Goal: Information Seeking & Learning: Check status

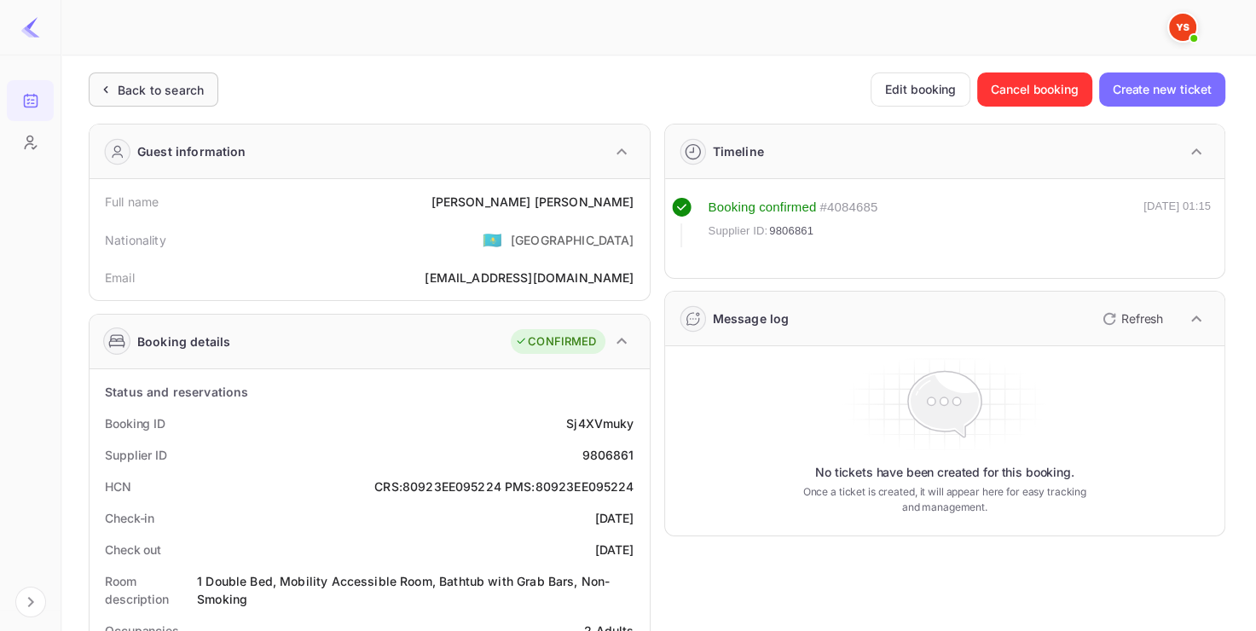
click at [198, 82] on div "Back to search" at bounding box center [161, 90] width 86 height 18
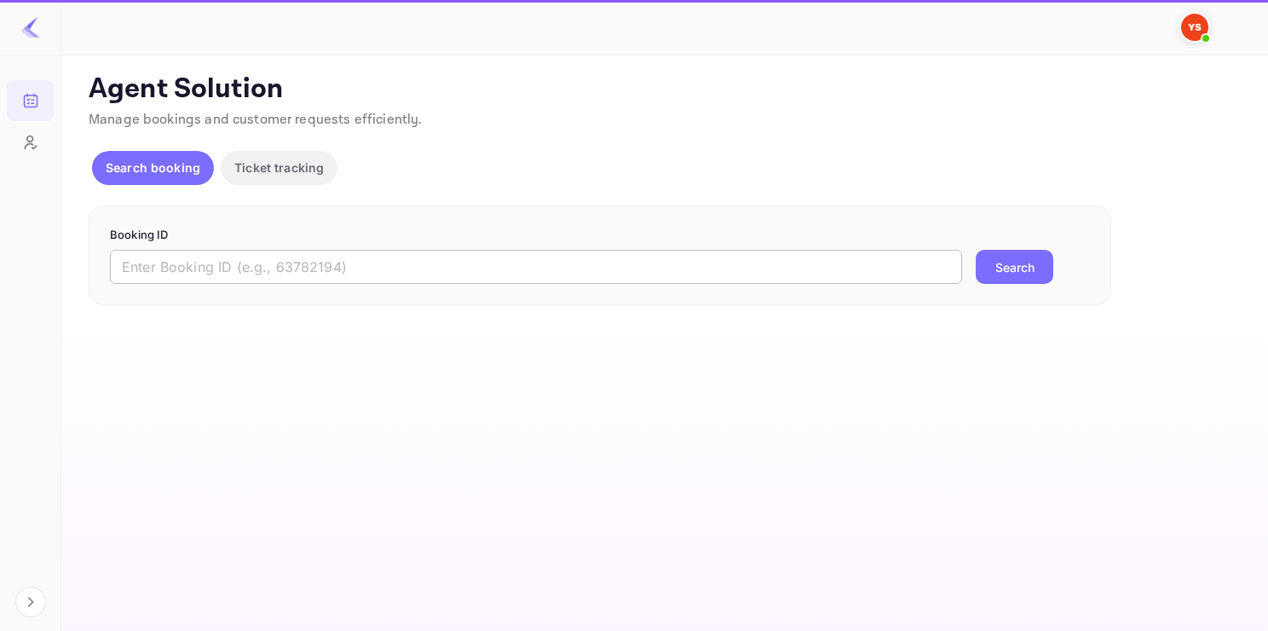
paste input "9745207"
click at [321, 263] on input "9745207" at bounding box center [536, 267] width 852 height 34
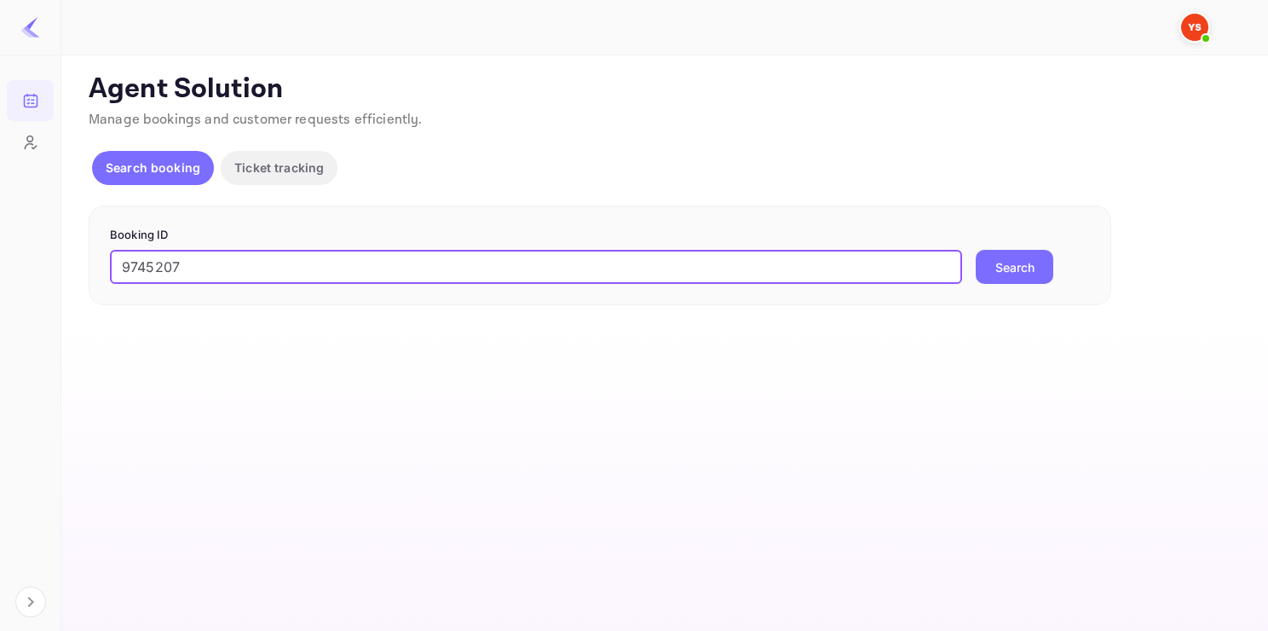
type input "9745207"
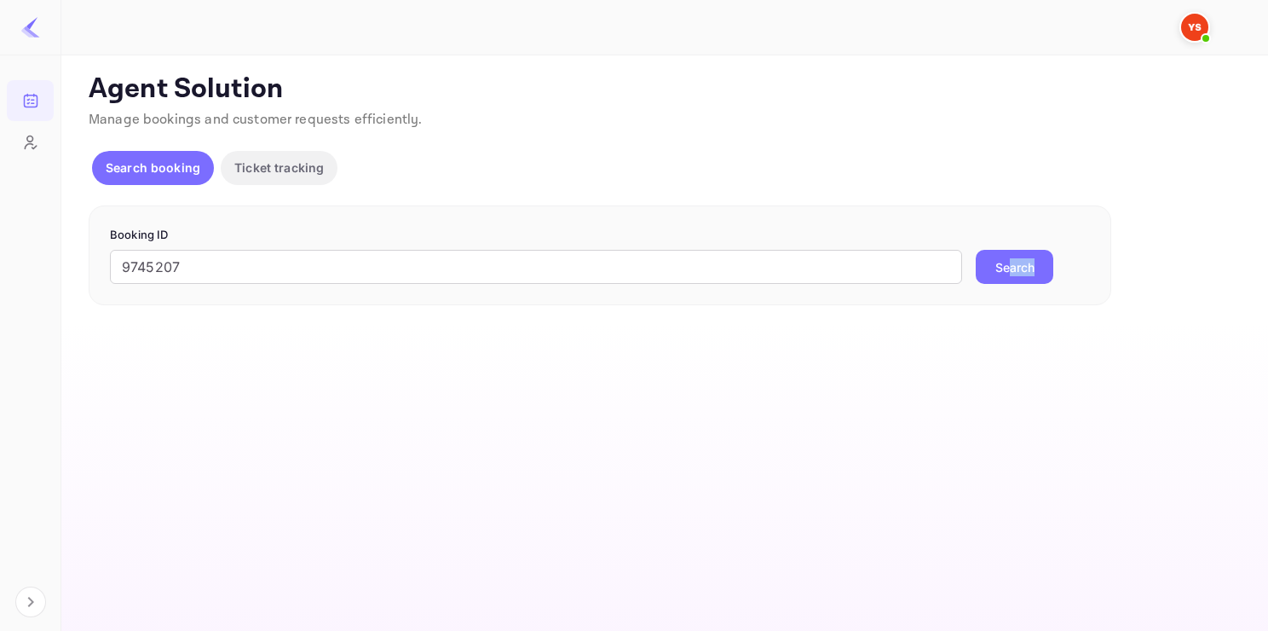
click at [1009, 280] on div "Booking ID 9745207 ​ Search" at bounding box center [600, 255] width 1023 height 101
click at [1009, 280] on button "Search" at bounding box center [1015, 267] width 78 height 34
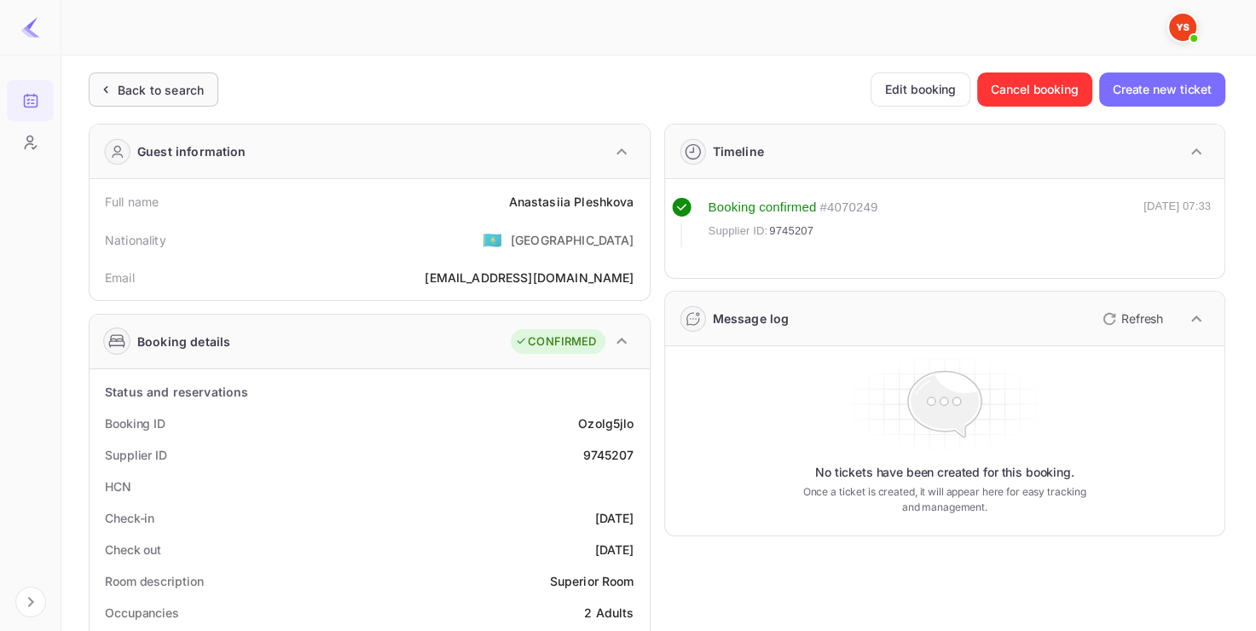
click at [159, 77] on div "Back to search" at bounding box center [154, 89] width 130 height 34
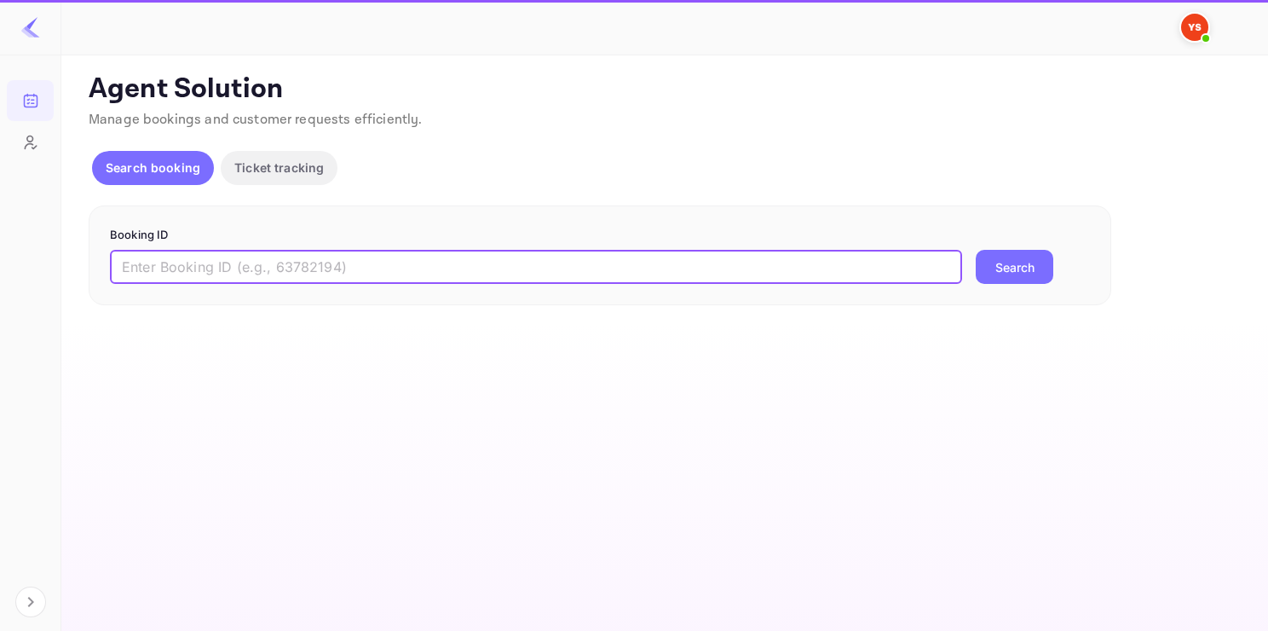
click at [240, 258] on input "text" at bounding box center [536, 267] width 852 height 34
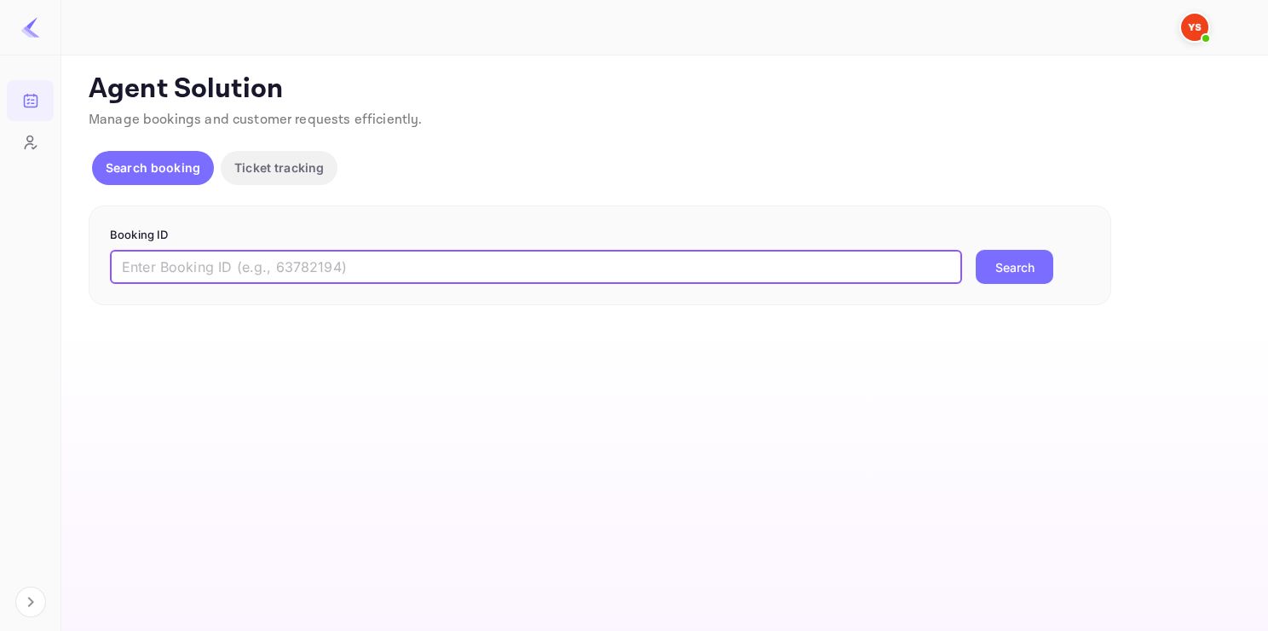
paste input "9289690"
type input "9289690"
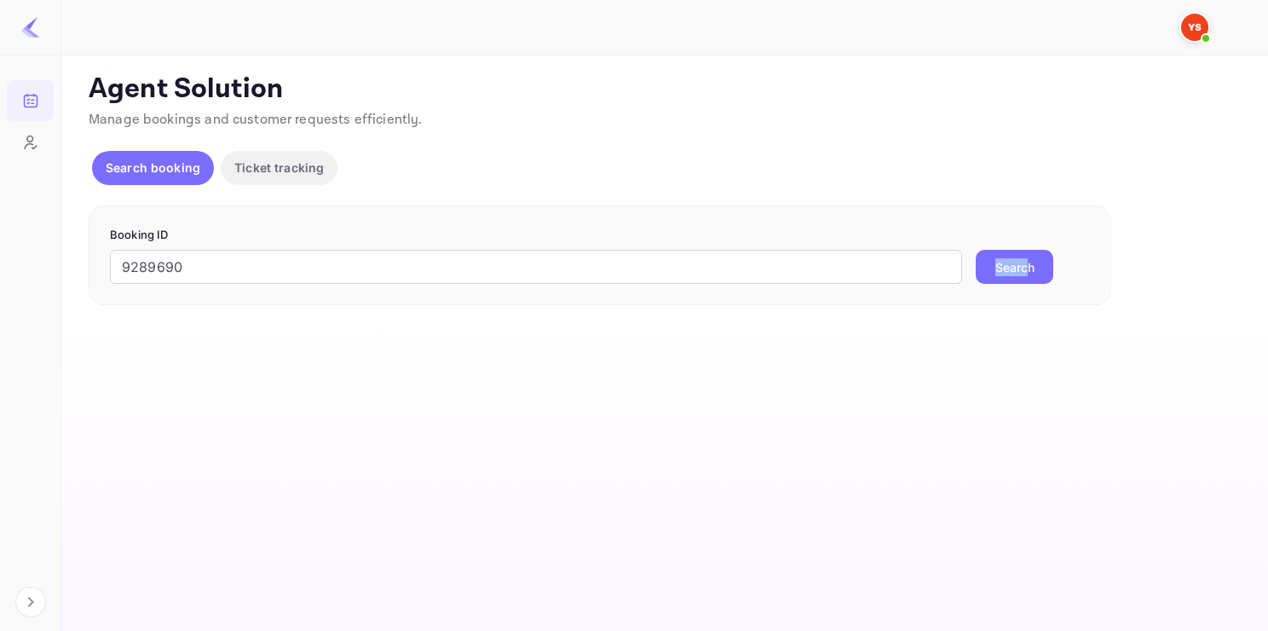
drag, startPoint x: 1030, startPoint y: 242, endPoint x: 1030, endPoint y: 263, distance: 21.3
click at [1030, 264] on form "Booking ID 9289690 ​ Search" at bounding box center [600, 256] width 980 height 58
click at [1030, 264] on button "Search" at bounding box center [1015, 267] width 78 height 34
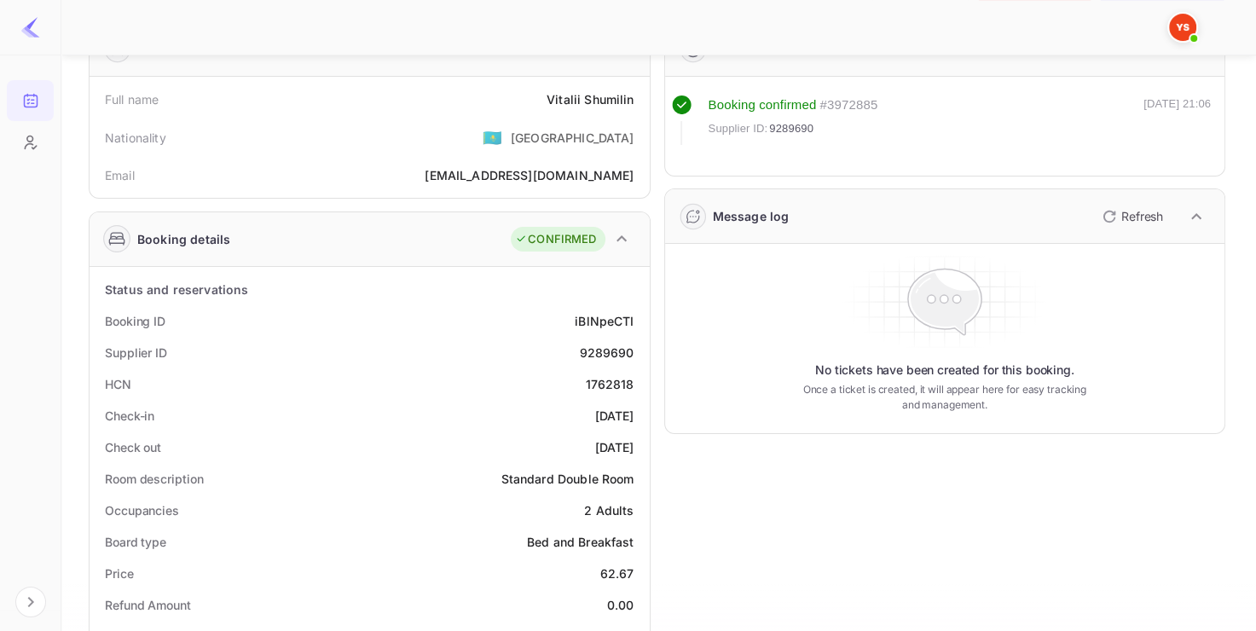
scroll to position [101, 0]
